Goal: Information Seeking & Learning: Check status

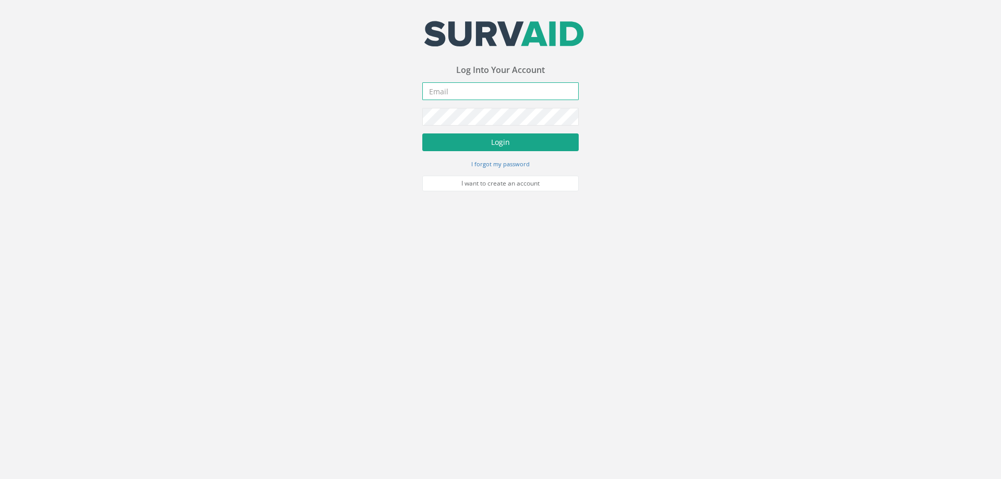
type input "[EMAIL_ADDRESS][DOMAIN_NAME]"
click at [484, 145] on button "Login" at bounding box center [500, 143] width 156 height 18
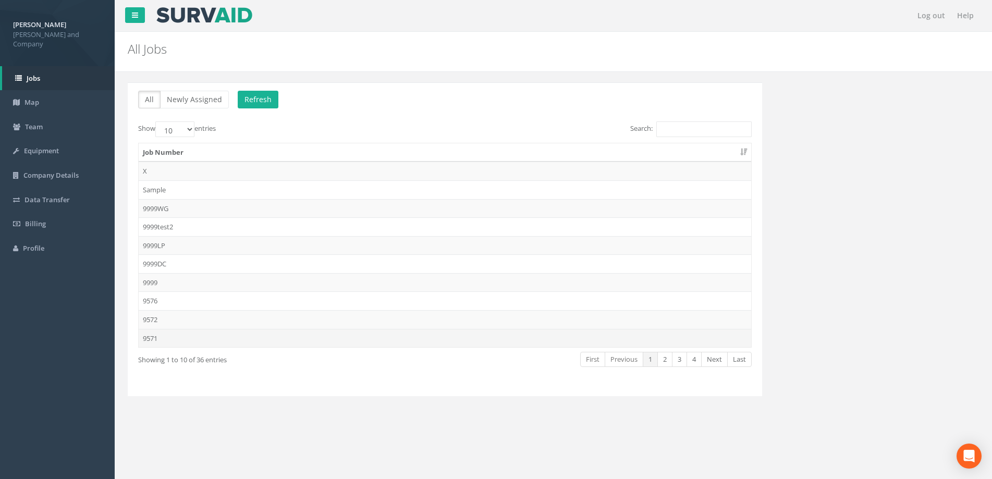
click at [176, 332] on td "9571" at bounding box center [445, 338] width 613 height 19
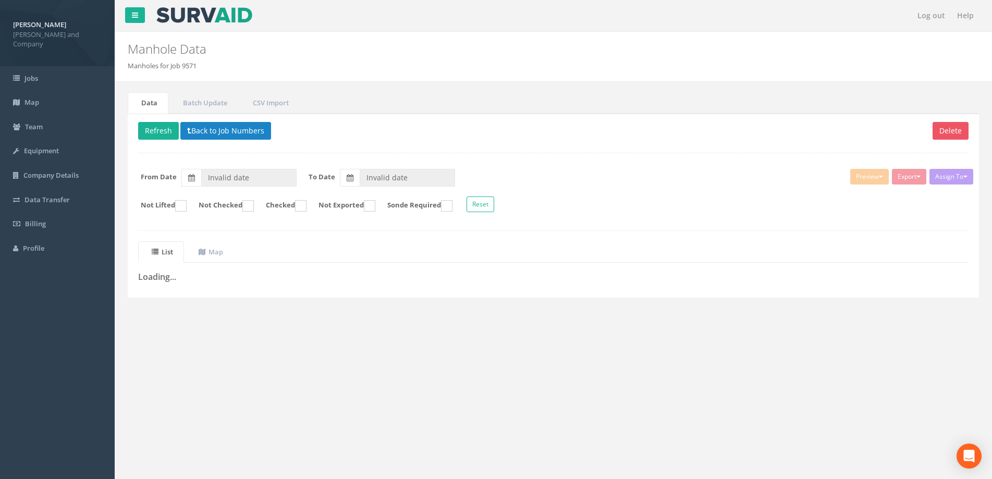
type input "[DATE]"
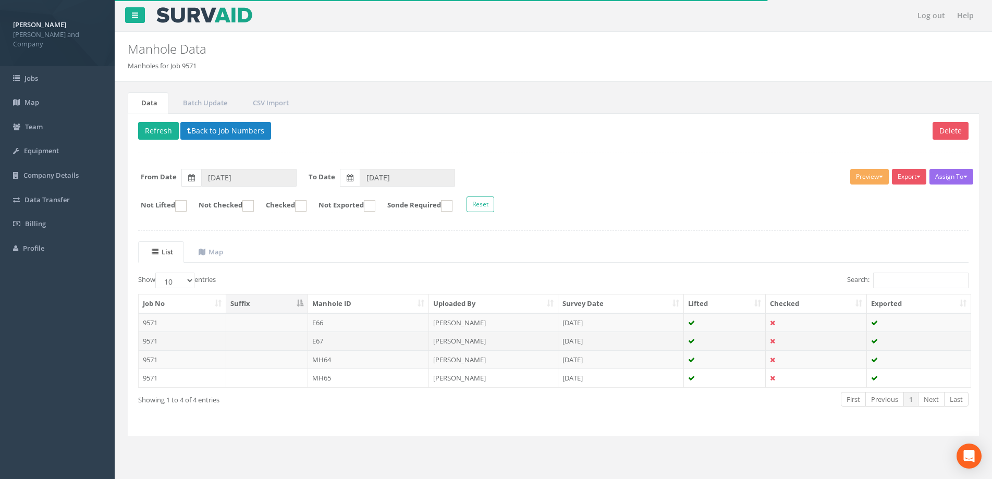
click at [328, 335] on td "E67" at bounding box center [369, 341] width 122 height 19
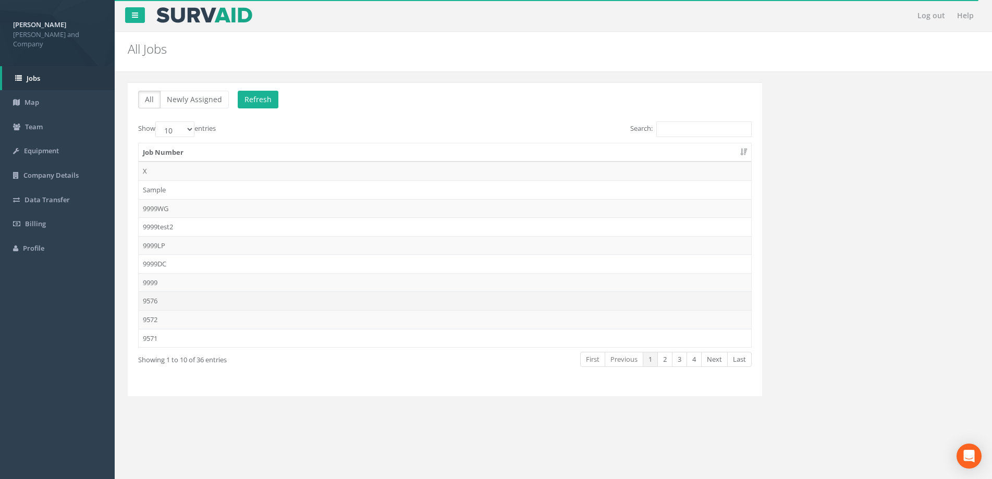
click at [184, 300] on td "9576" at bounding box center [445, 301] width 613 height 19
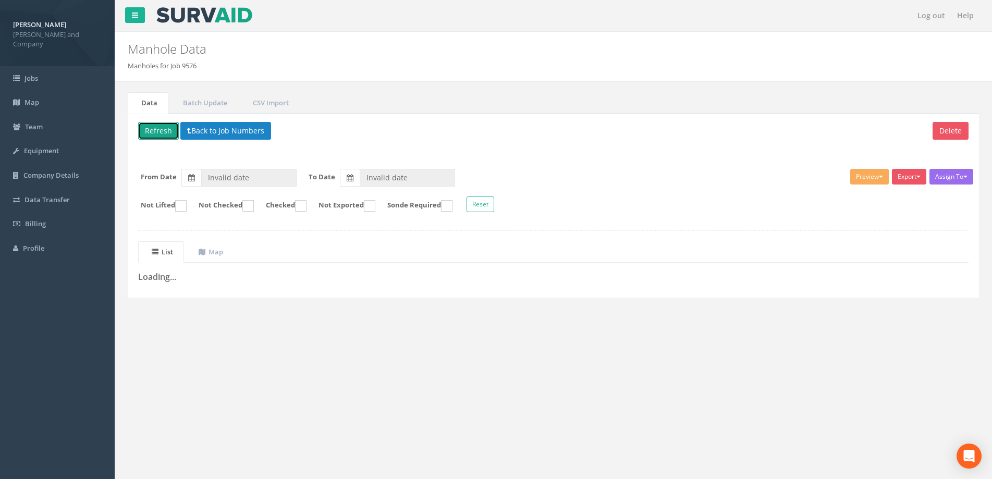
drag, startPoint x: 155, startPoint y: 130, endPoint x: 163, endPoint y: 131, distance: 7.5
click at [155, 130] on button "Refresh" at bounding box center [158, 131] width 41 height 18
click at [198, 130] on icon at bounding box center [197, 130] width 4 height 7
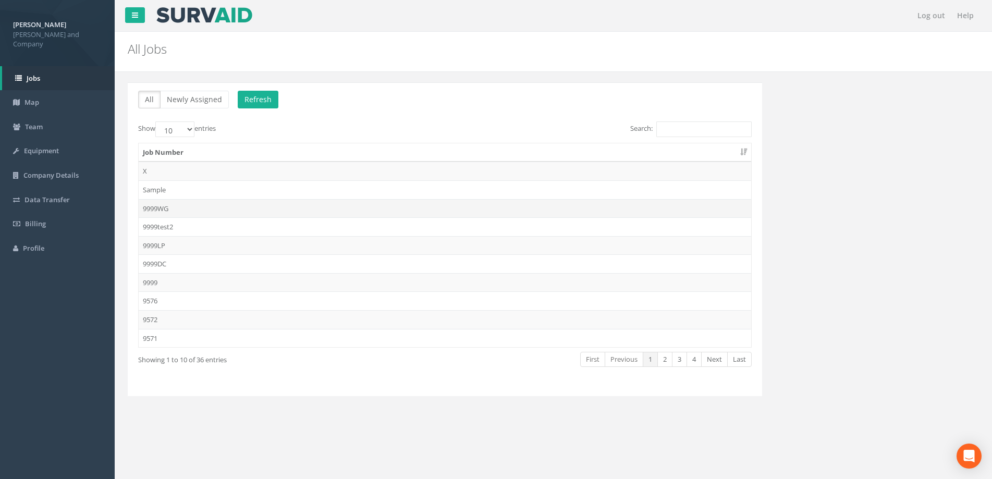
click at [183, 214] on td "9999WG" at bounding box center [445, 208] width 613 height 19
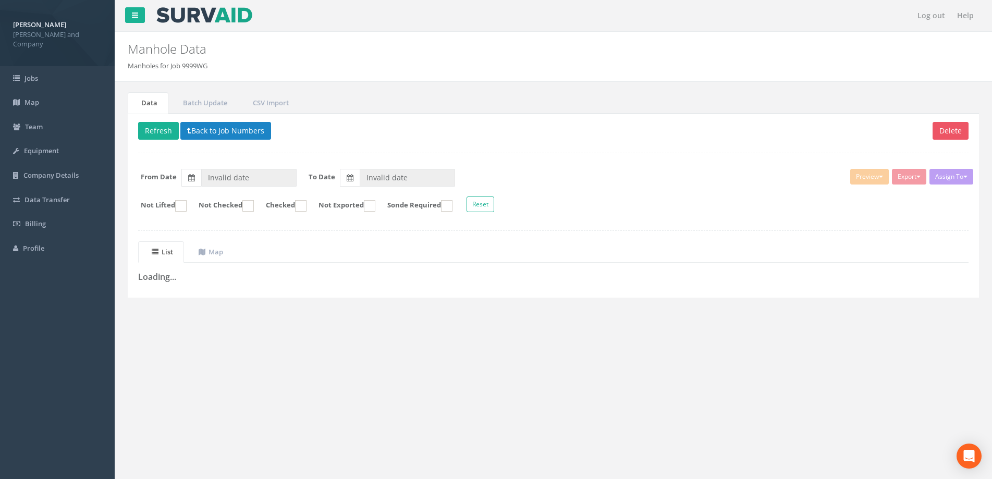
type input "[DATE]"
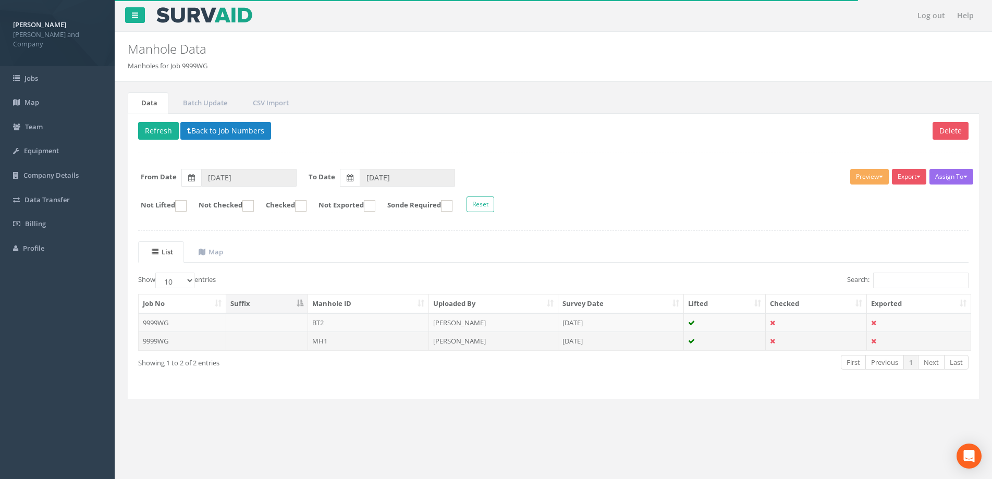
click at [338, 344] on td "MH1" at bounding box center [369, 341] width 122 height 19
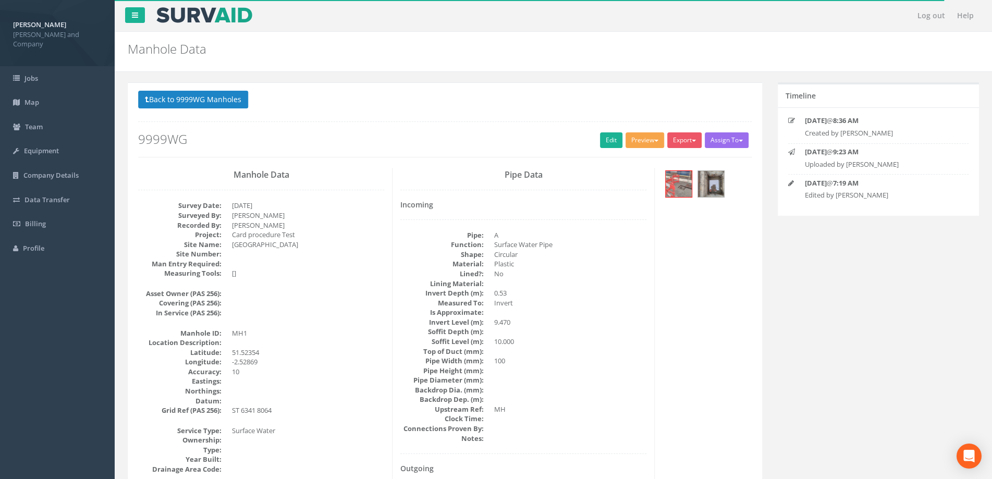
click at [629, 142] on button "Preview" at bounding box center [645, 140] width 39 height 16
click at [619, 181] on link "[PERSON_NAME] Elec & Tel" at bounding box center [615, 180] width 100 height 16
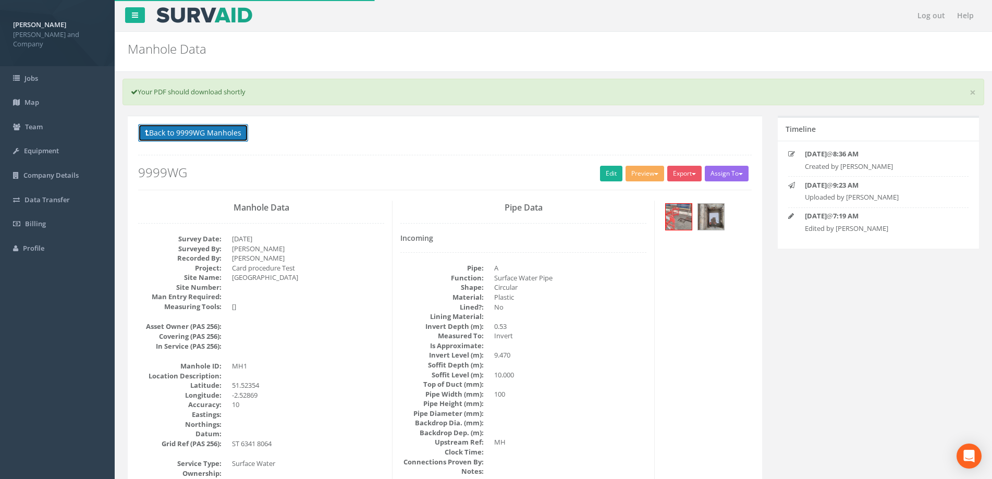
click at [222, 130] on button "Back to 9999WG Manholes" at bounding box center [193, 133] width 110 height 18
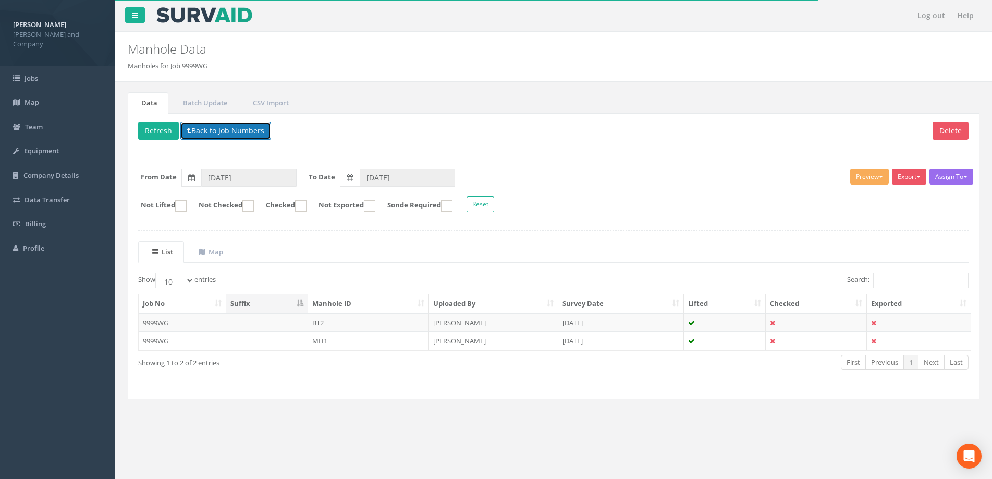
click at [201, 132] on button "Back to Job Numbers" at bounding box center [225, 131] width 91 height 18
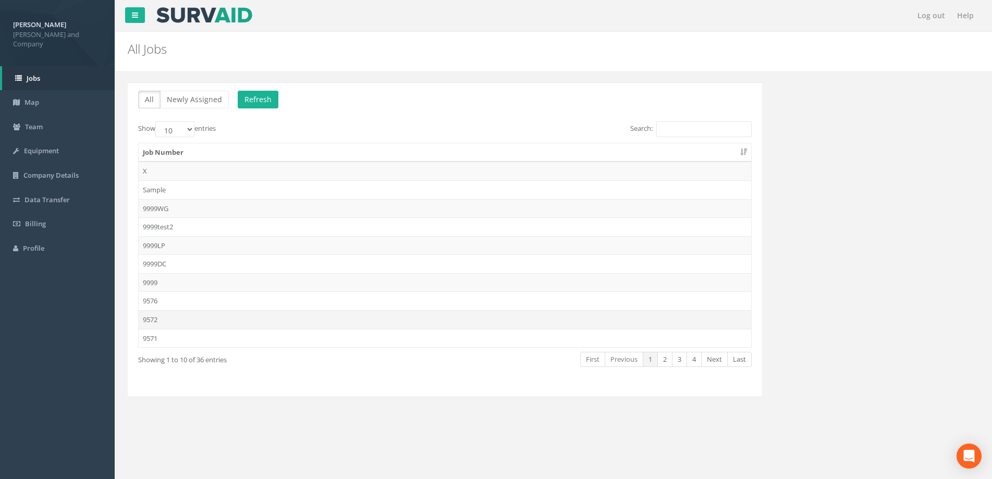
click at [175, 318] on td "9572" at bounding box center [445, 319] width 613 height 19
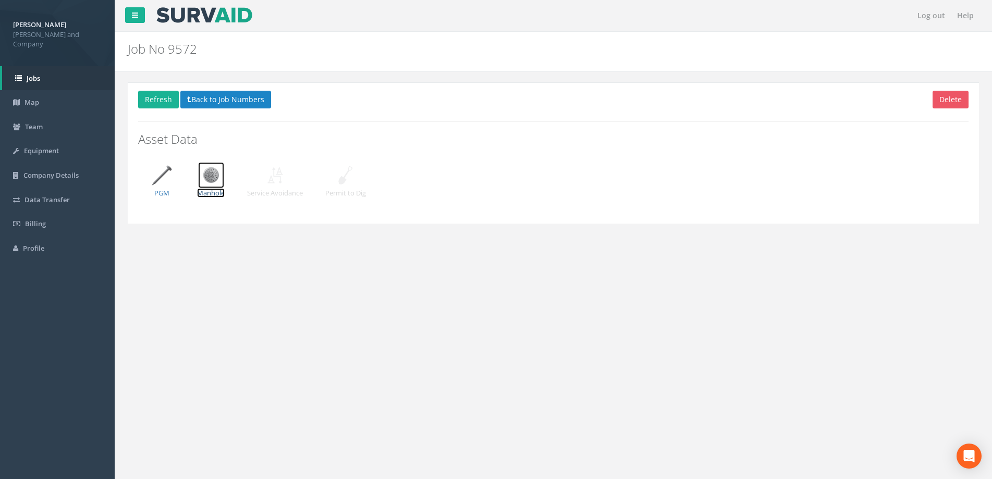
click at [207, 181] on img at bounding box center [211, 175] width 26 height 26
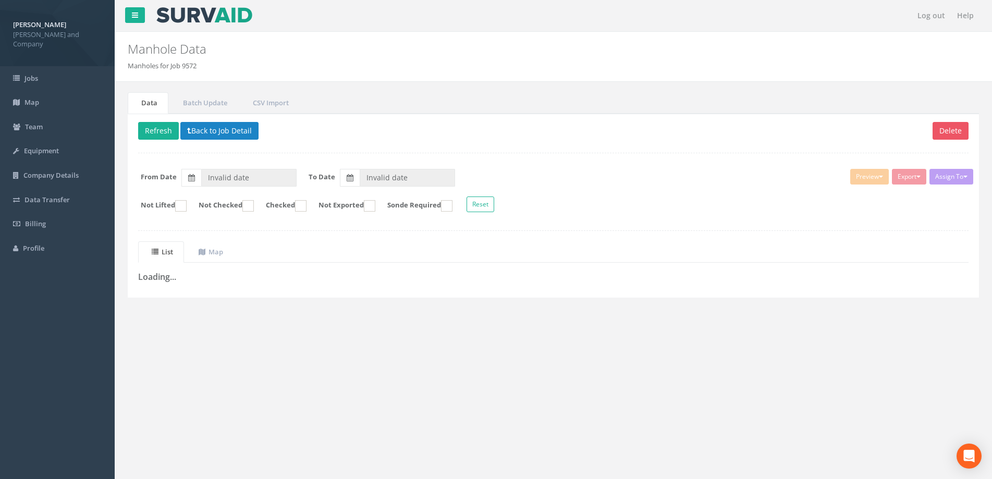
type input "[DATE]"
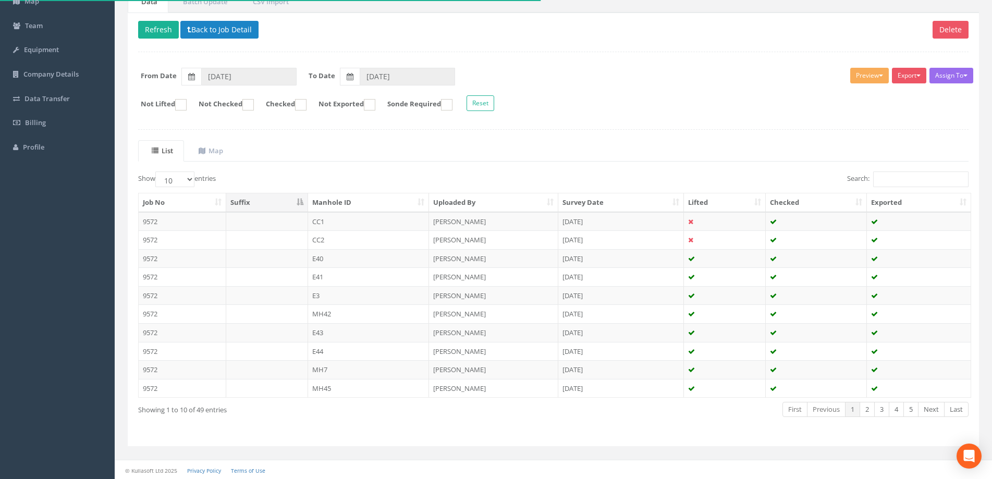
scroll to position [102, 0]
click at [380, 366] on td "MH7" at bounding box center [369, 368] width 122 height 19
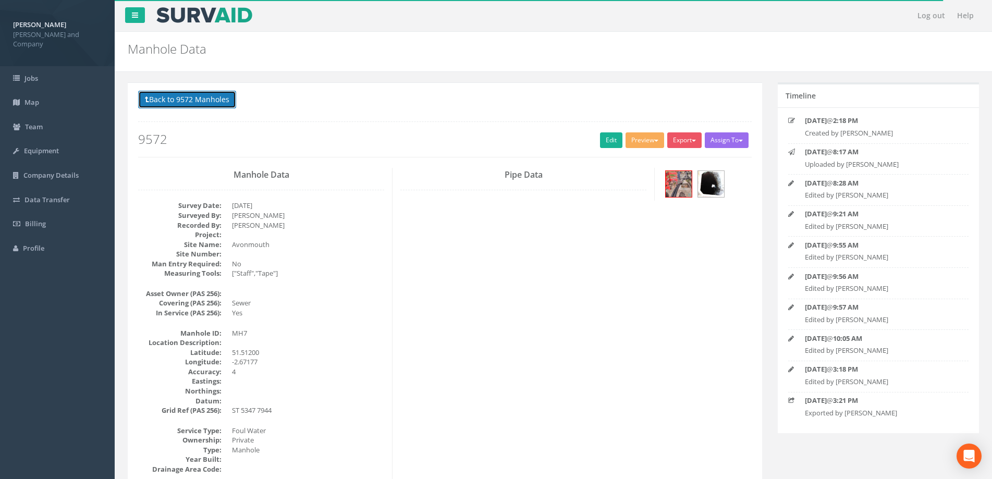
click at [155, 101] on button "Back to 9572 Manholes" at bounding box center [187, 100] width 98 height 18
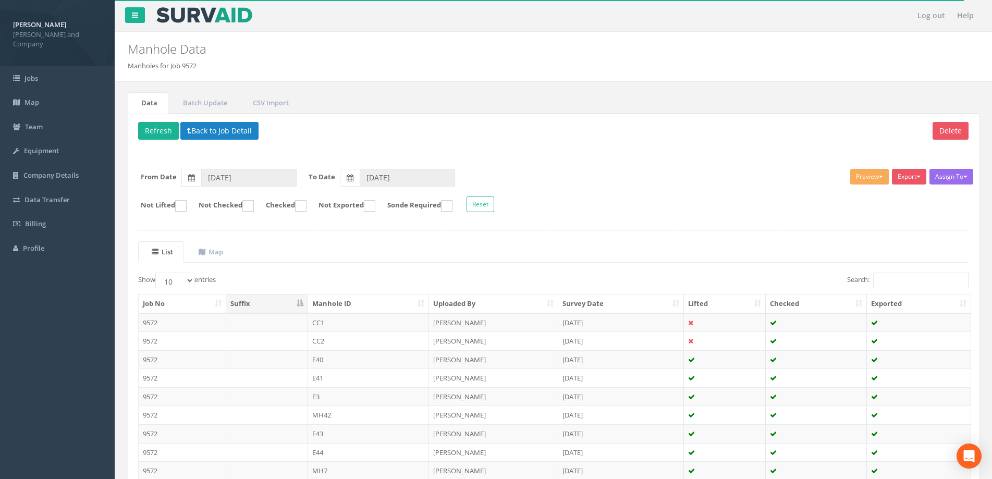
click at [358, 302] on th "Manhole ID" at bounding box center [369, 304] width 122 height 19
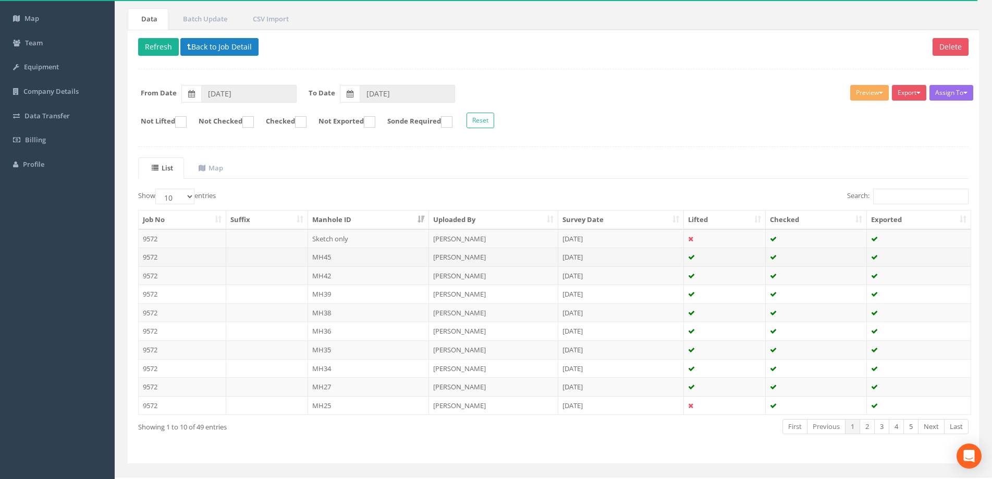
scroll to position [102, 0]
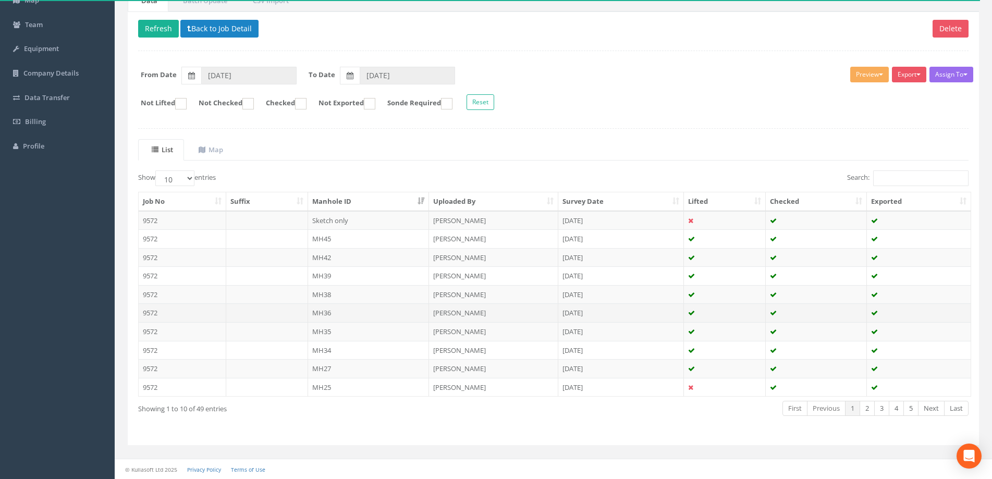
click at [356, 308] on td "MH36" at bounding box center [369, 313] width 122 height 19
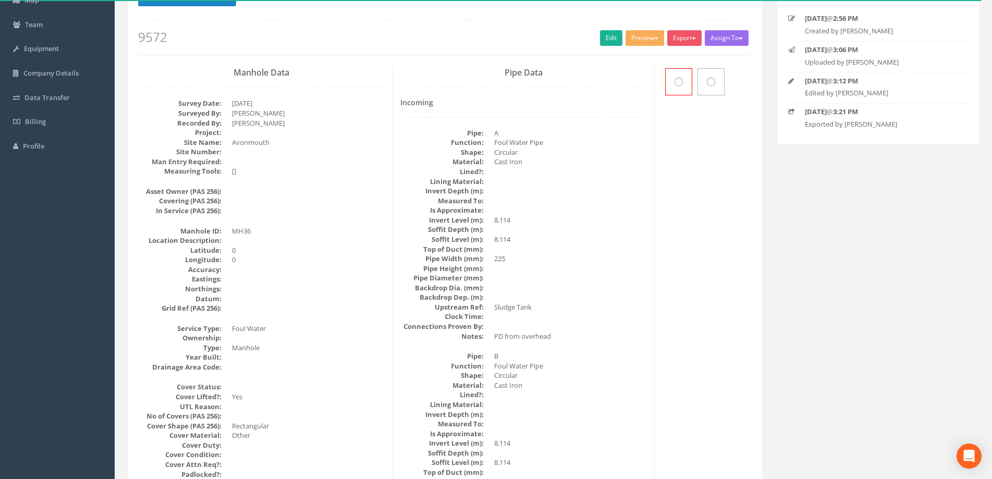
scroll to position [0, 0]
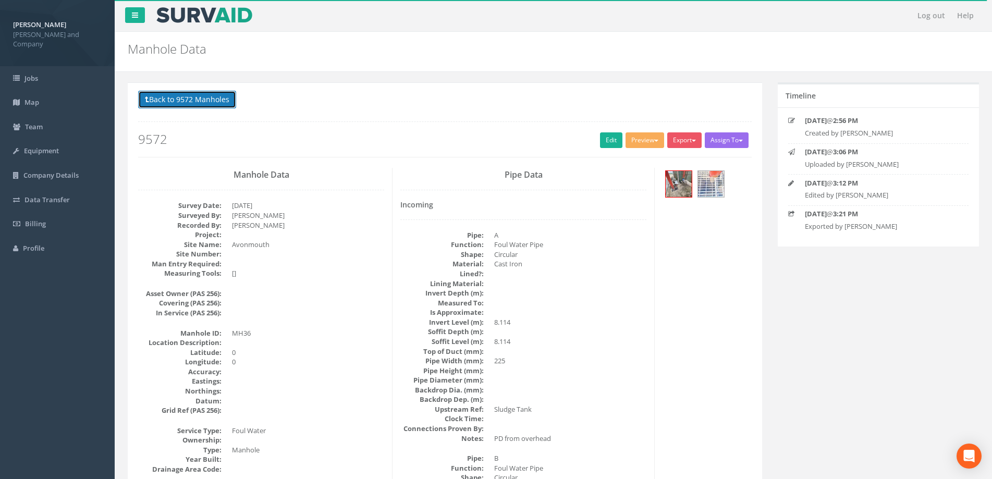
click at [149, 94] on button "Back to 9572 Manholes" at bounding box center [187, 100] width 98 height 18
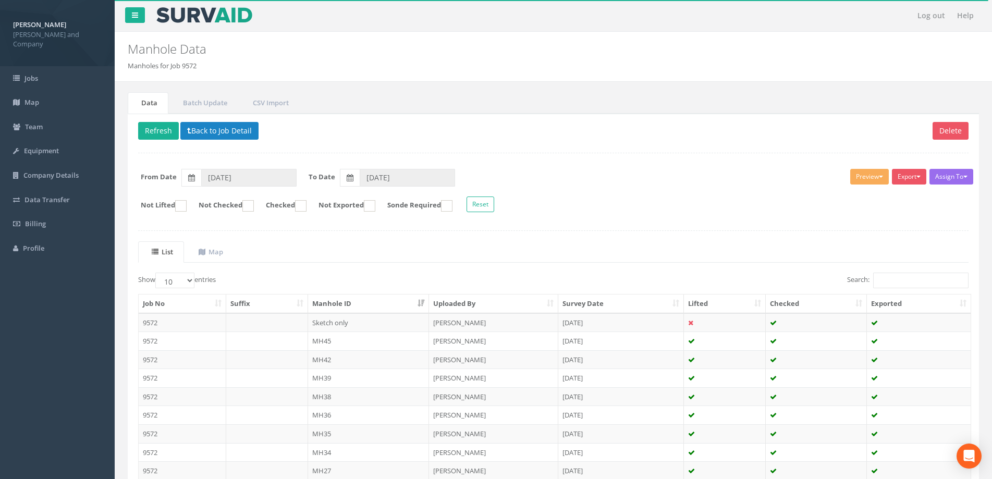
scroll to position [102, 0]
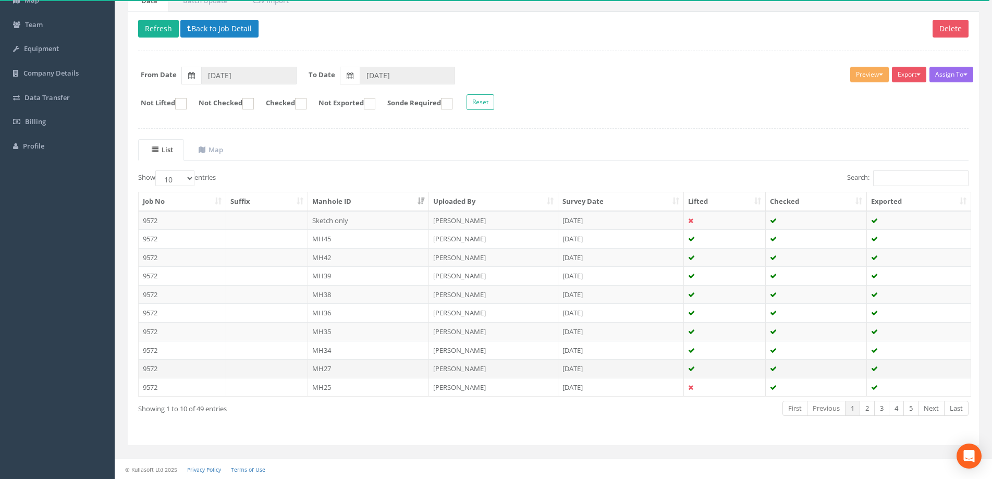
click at [335, 373] on td "MH27" at bounding box center [369, 368] width 122 height 19
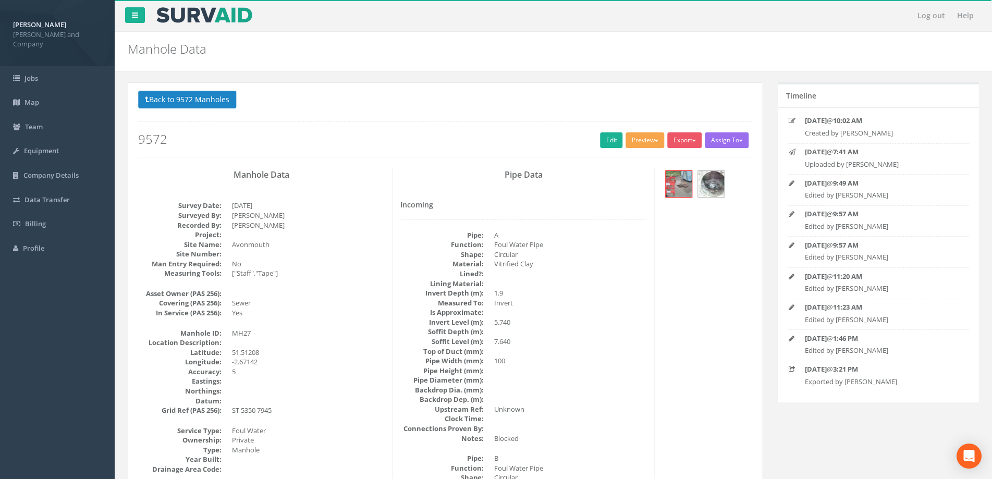
click at [634, 141] on button "Preview" at bounding box center [645, 140] width 39 height 16
click at [623, 165] on link "[PERSON_NAME] Drainage" at bounding box center [615, 162] width 100 height 16
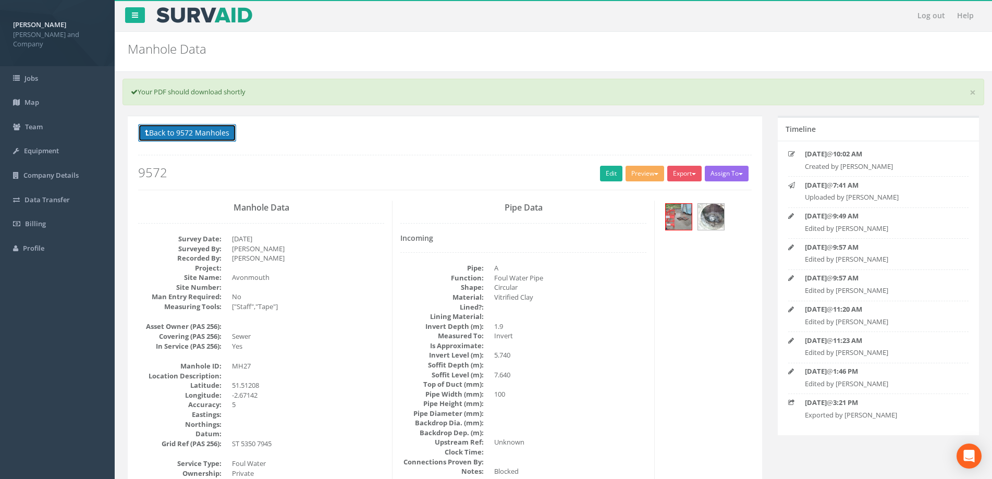
click at [183, 137] on button "Back to 9572 Manholes" at bounding box center [187, 133] width 98 height 18
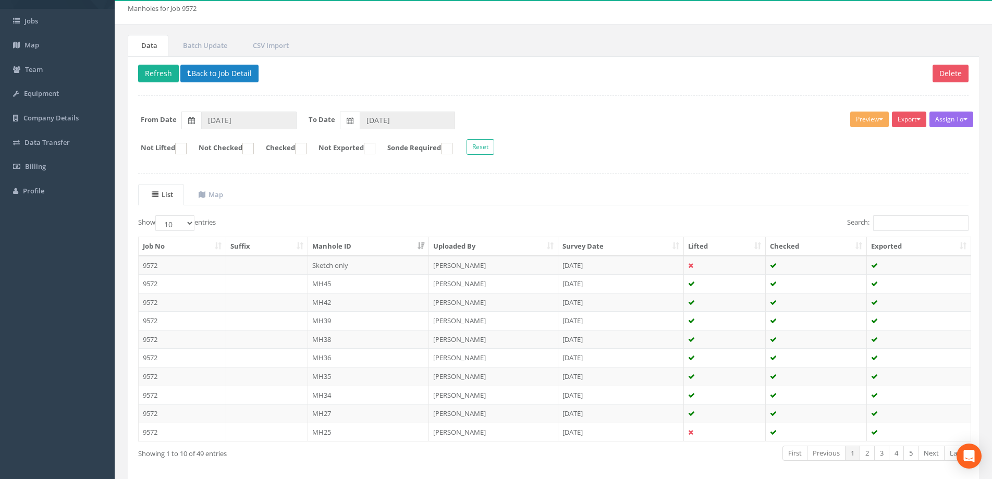
scroll to position [102, 0]
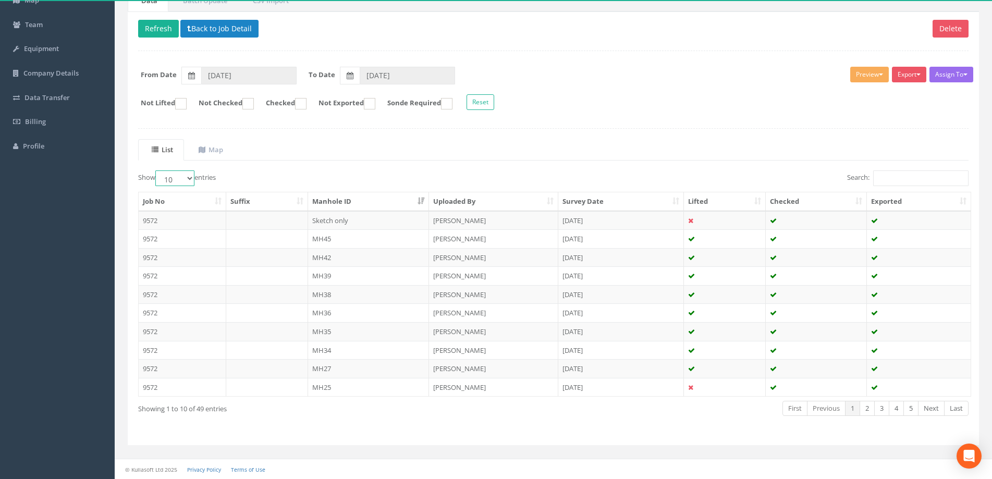
click at [182, 183] on select "10 25 50 100" at bounding box center [174, 179] width 39 height 16
select select "25"
click at [157, 171] on select "10 25 50 100" at bounding box center [174, 179] width 39 height 16
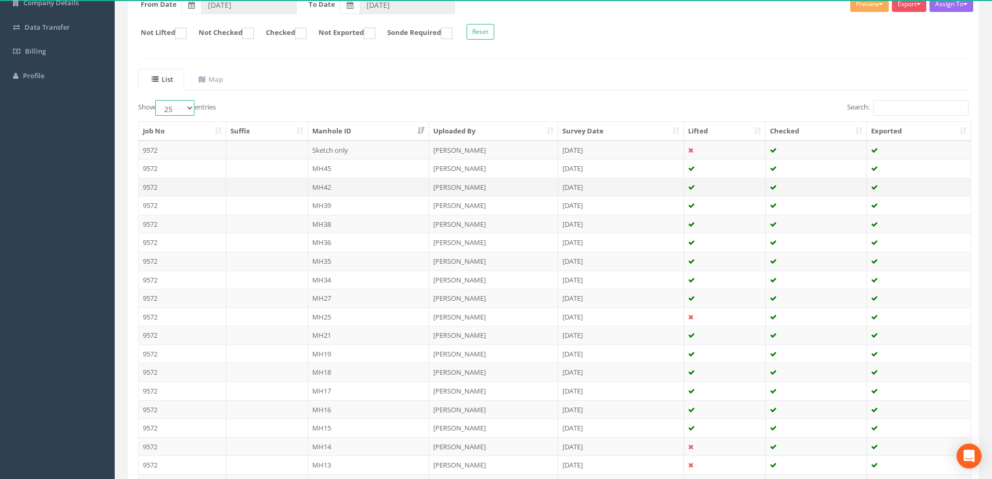
scroll to position [363, 0]
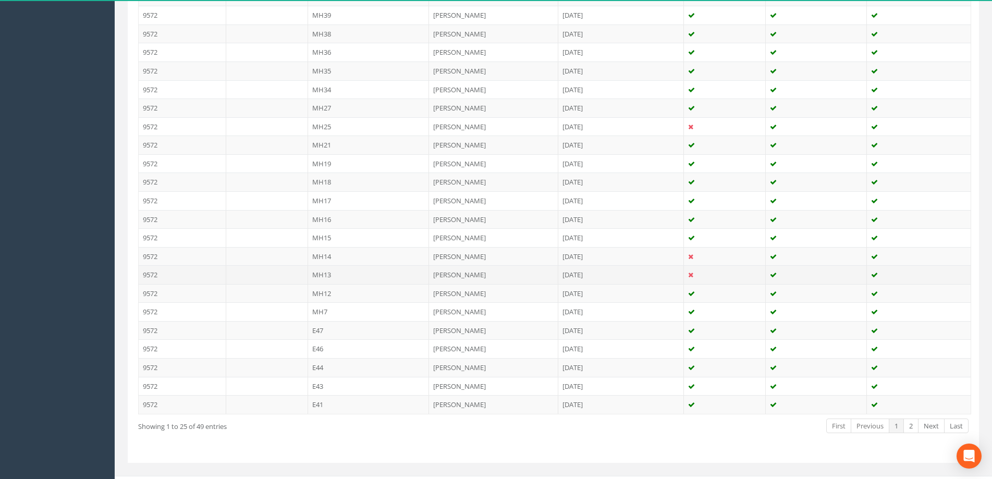
click at [327, 280] on td "MH13" at bounding box center [369, 274] width 122 height 19
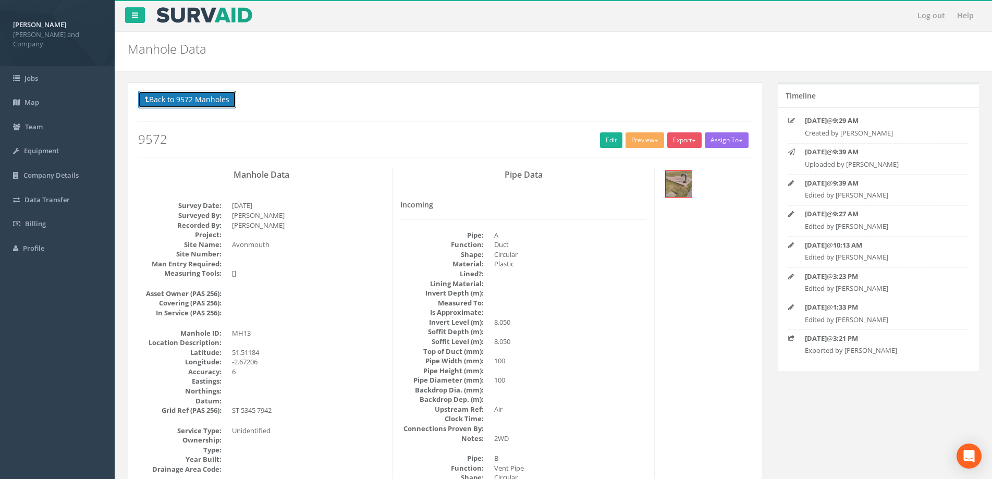
click at [154, 96] on button "Back to 9572 Manholes" at bounding box center [187, 100] width 98 height 18
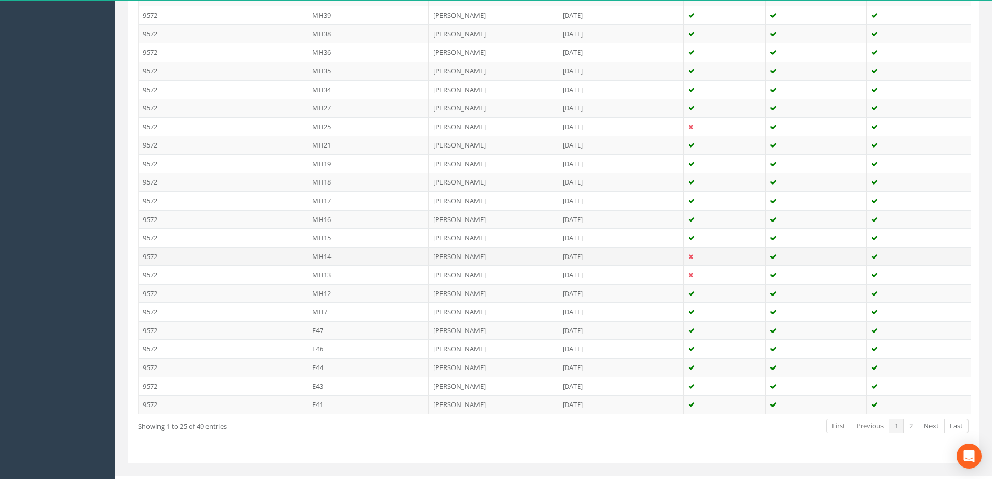
scroll to position [365, 0]
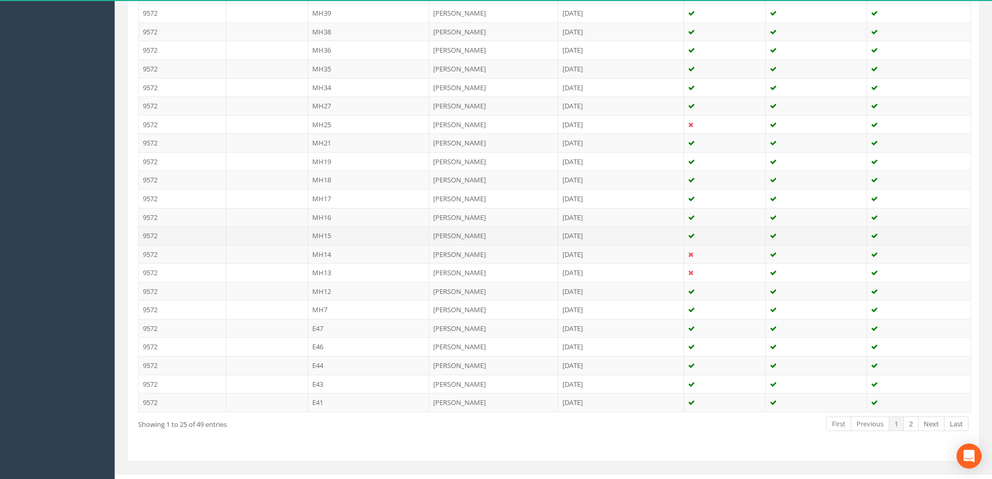
click at [333, 227] on td "MH15" at bounding box center [369, 235] width 122 height 19
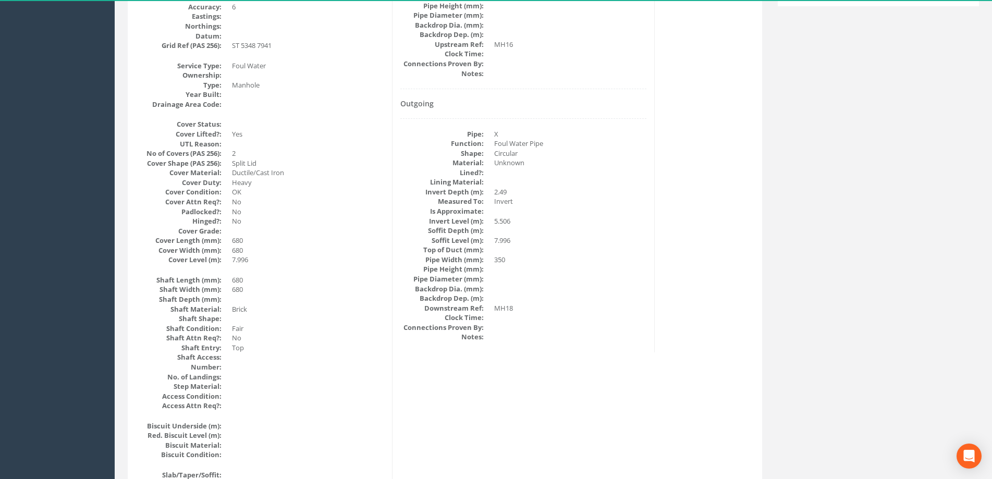
scroll to position [0, 0]
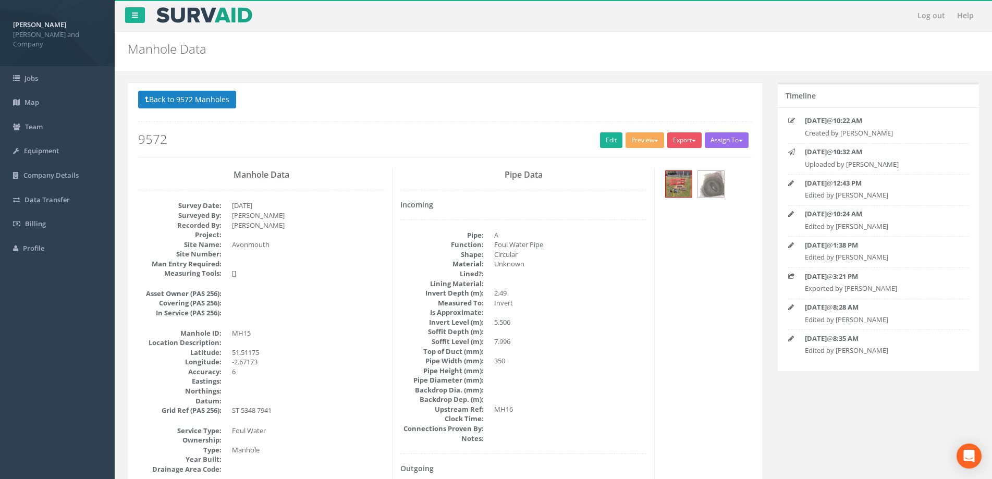
click at [636, 132] on div "Back to 9572 Manholes Back to Map Assign To No Companies Added Export [PERSON_N…" at bounding box center [445, 124] width 614 height 66
click at [638, 142] on button "Preview" at bounding box center [645, 140] width 39 height 16
click at [634, 165] on link "[PERSON_NAME] Drainage" at bounding box center [615, 162] width 100 height 16
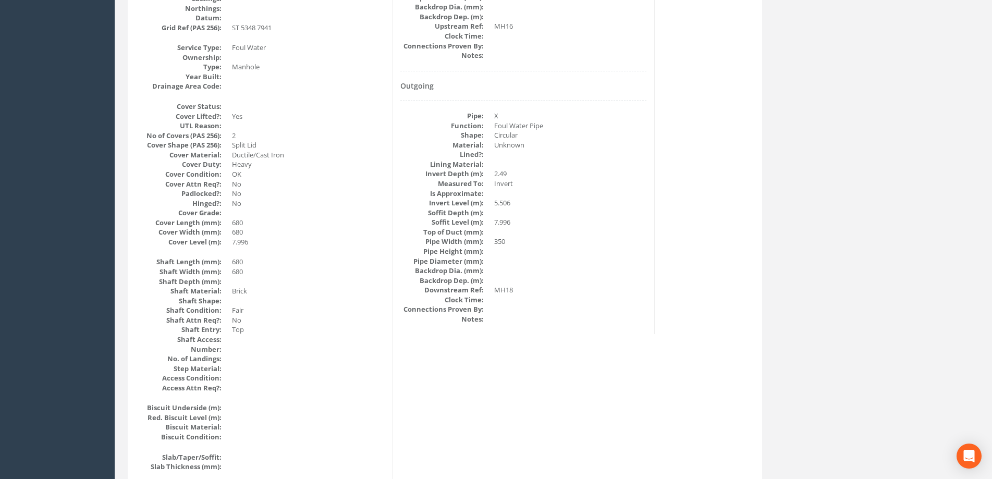
scroll to position [417, 0]
